Goal: Check status: Check status

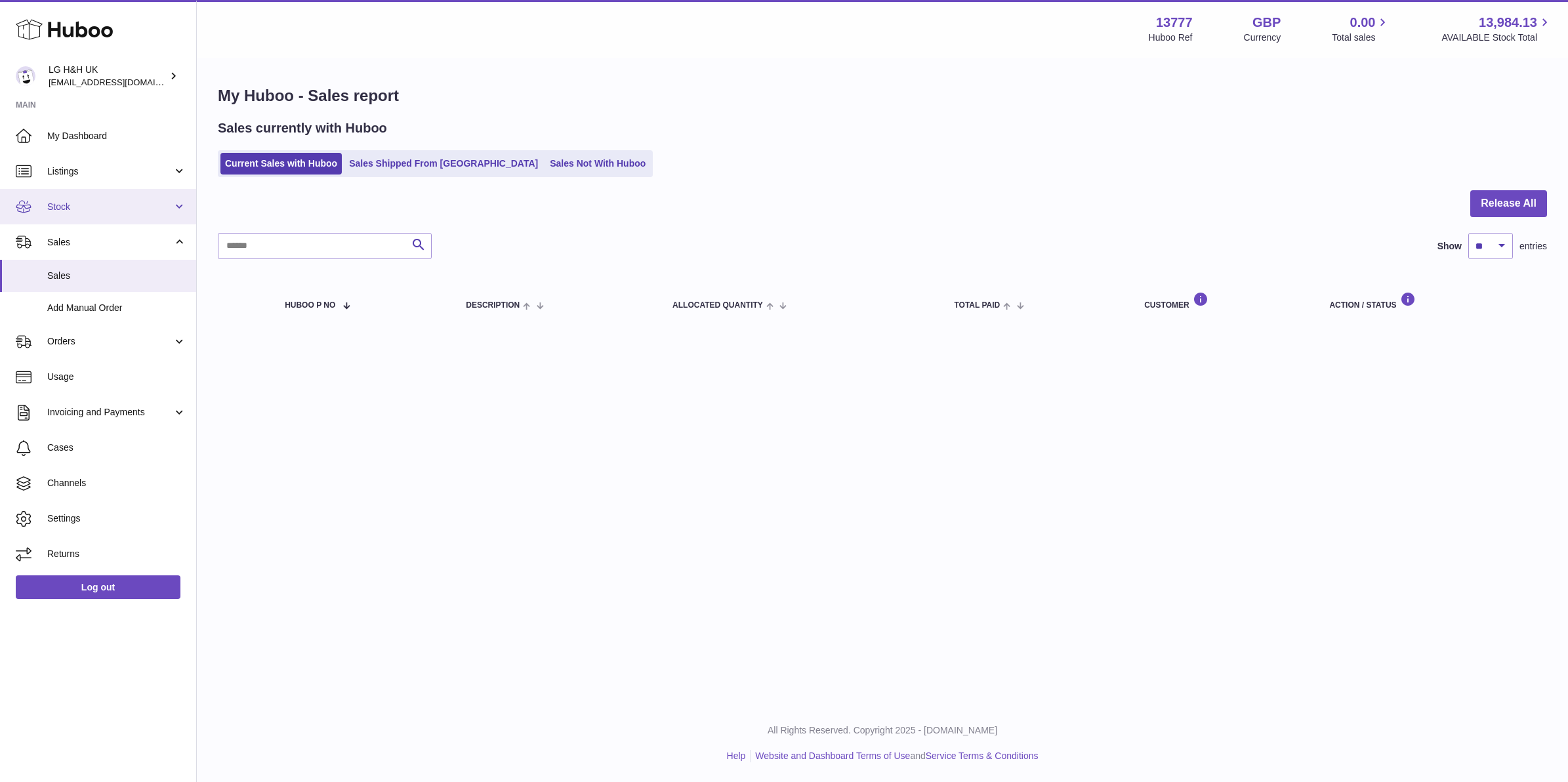
click at [106, 210] on span "Stock" at bounding box center [110, 207] width 126 height 12
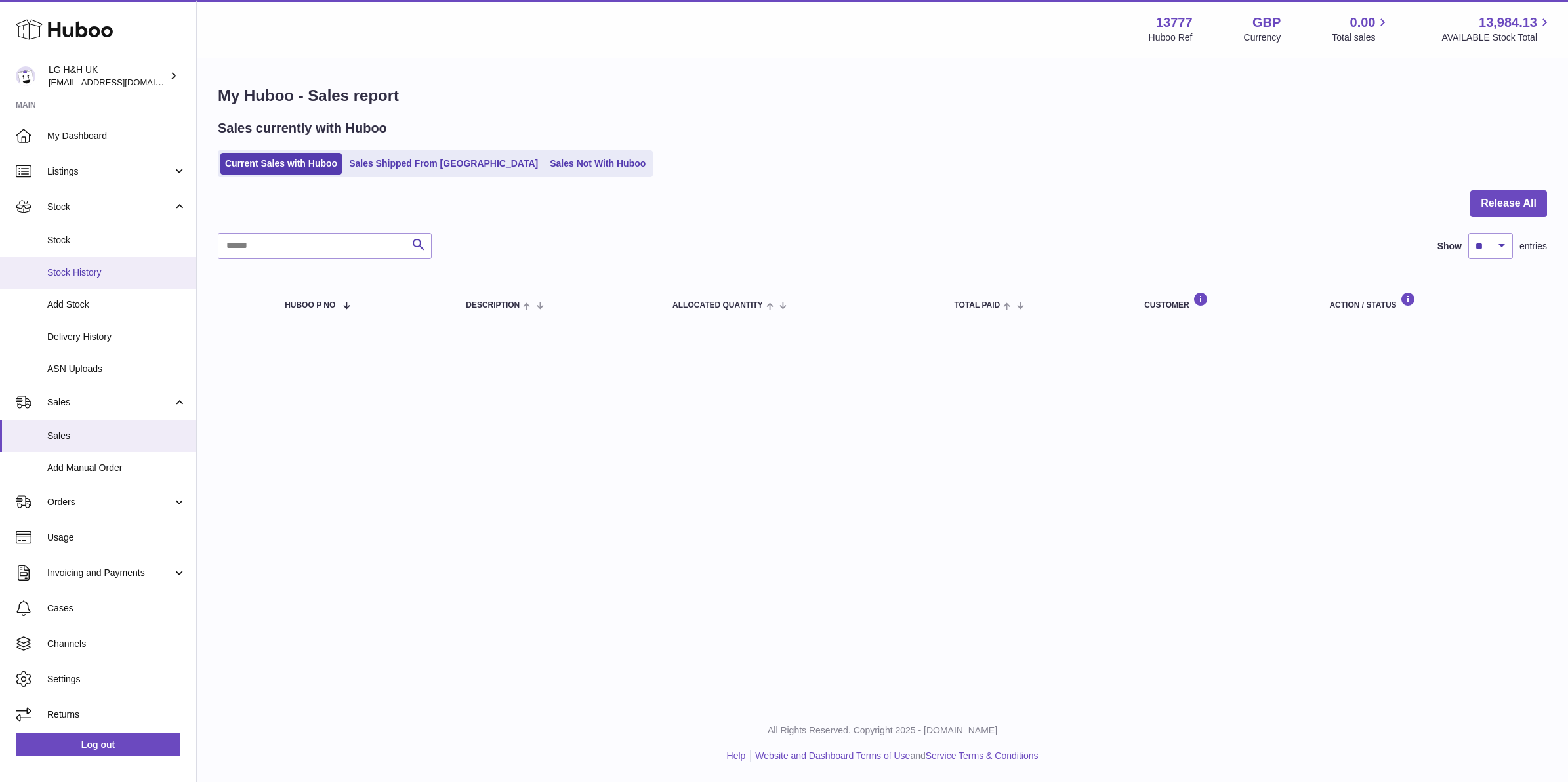
click at [105, 258] on link "Stock History" at bounding box center [98, 272] width 196 height 32
click at [116, 328] on link "Delivery History" at bounding box center [98, 337] width 196 height 32
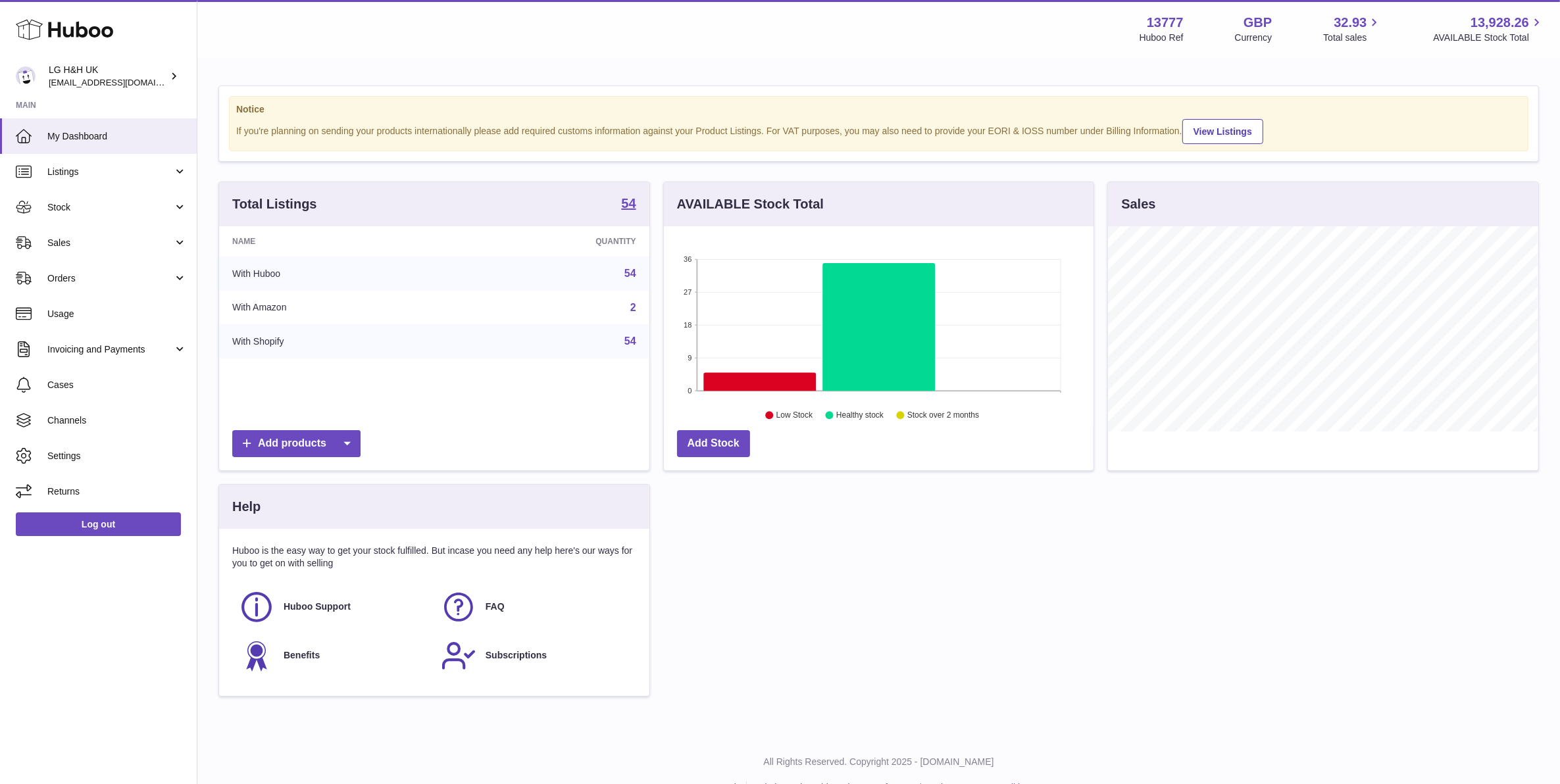
scroll to position [205, 429]
click at [156, 219] on link "Stock" at bounding box center [98, 208] width 197 height 36
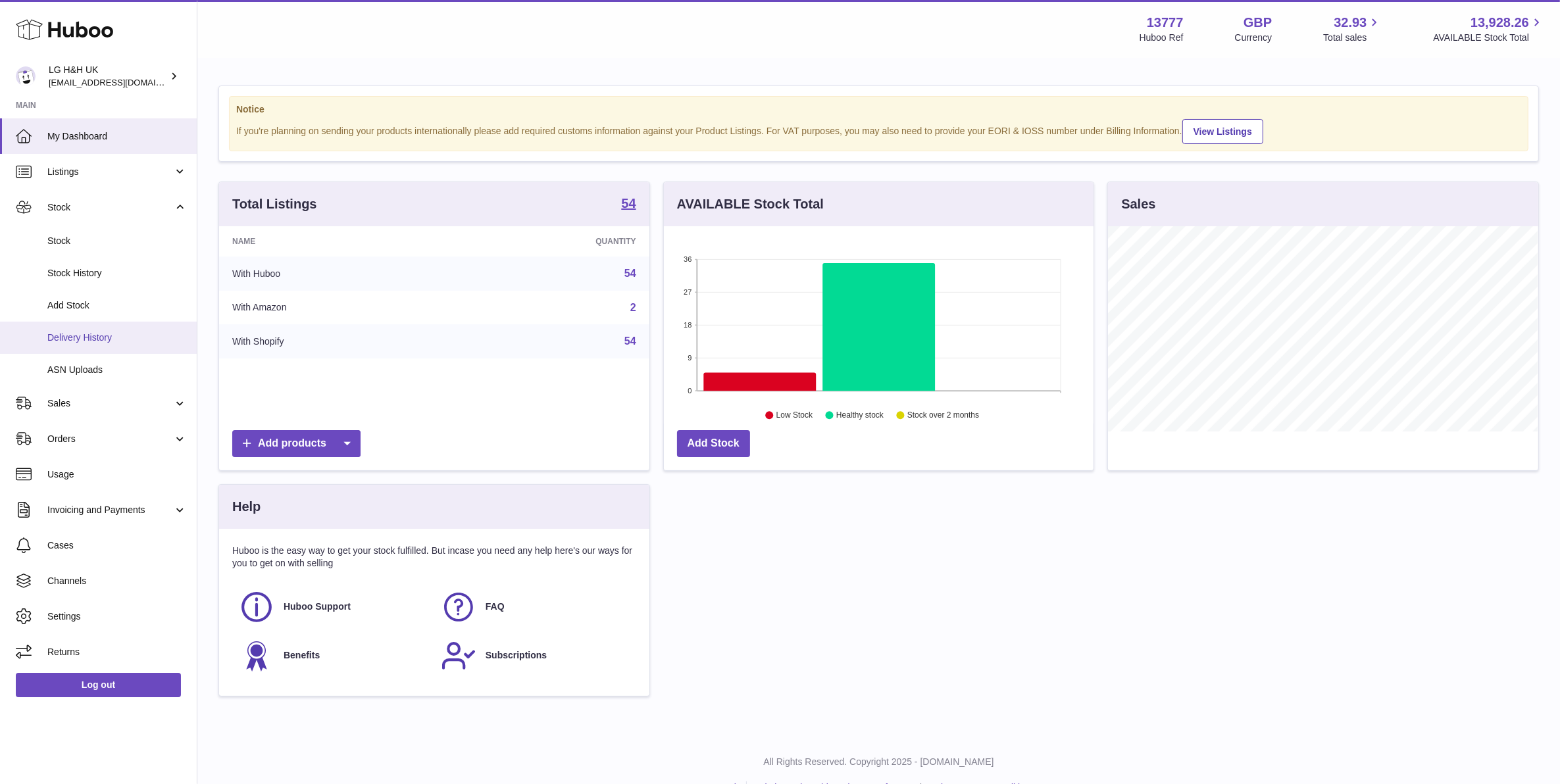
click at [120, 333] on span "Delivery History" at bounding box center [117, 338] width 139 height 12
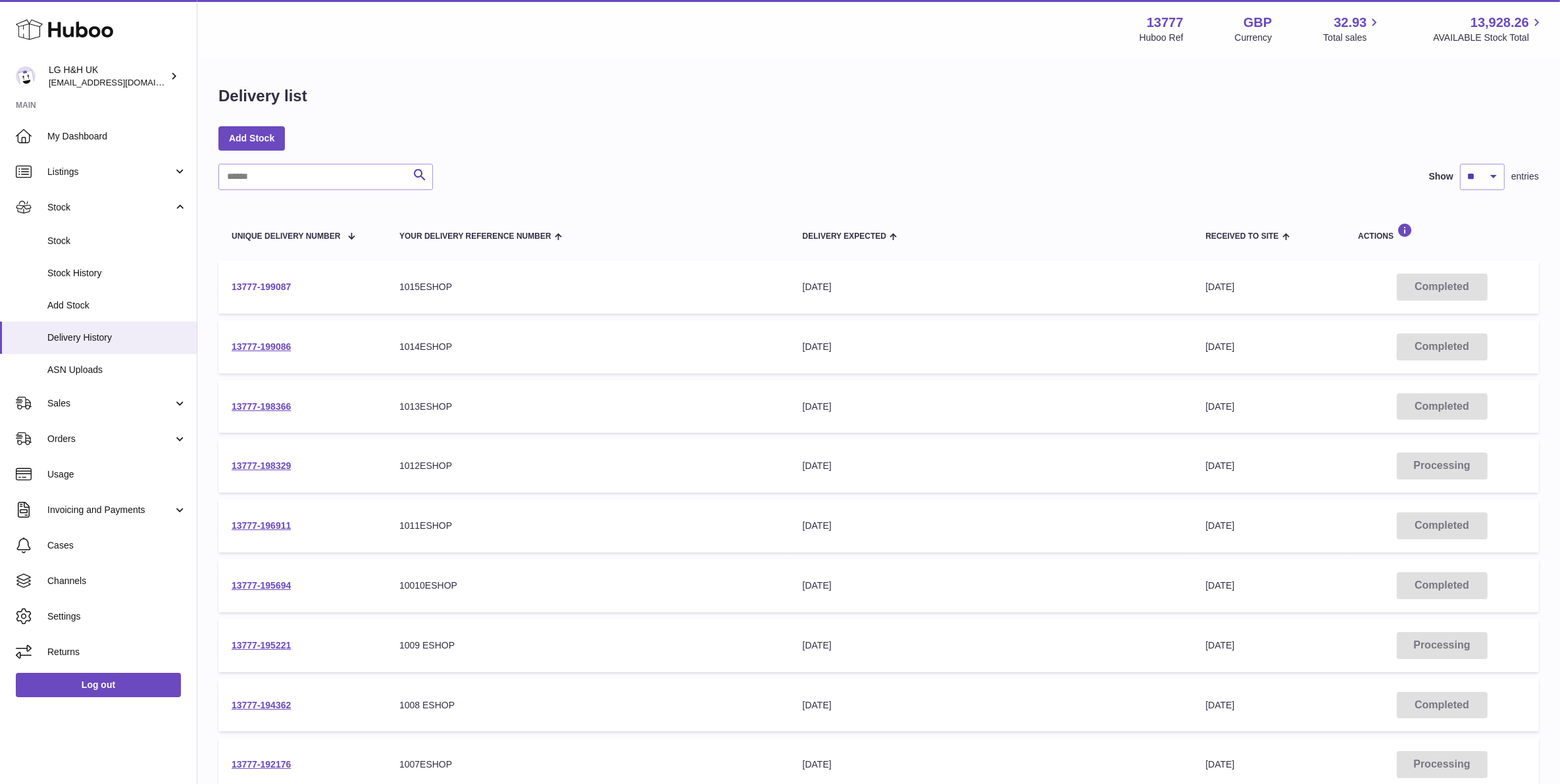
click at [258, 284] on link "13777-199087" at bounding box center [261, 287] width 59 height 11
